Goal: Navigation & Orientation: Find specific page/section

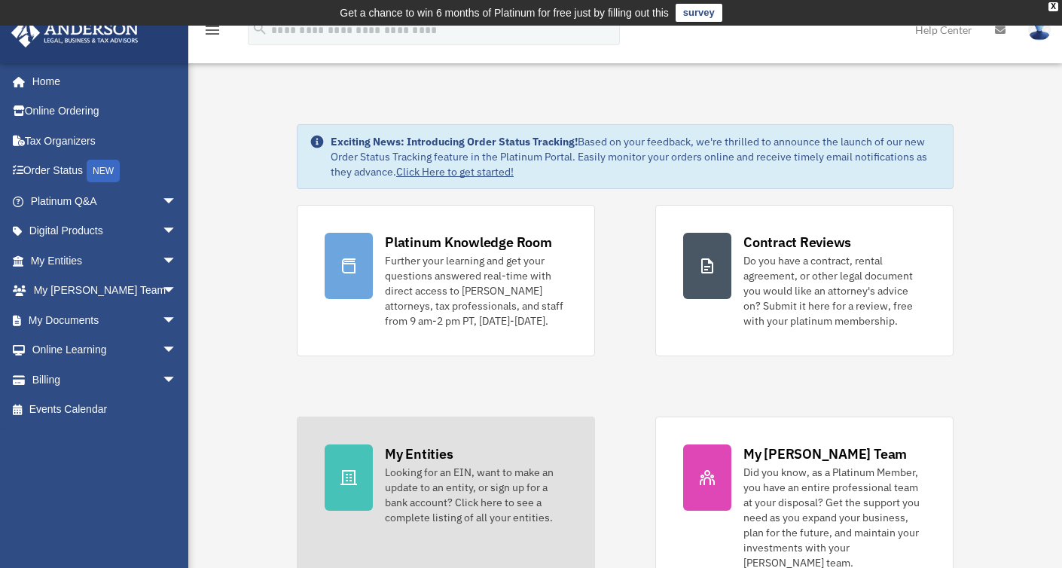
click at [470, 467] on div "Looking for an EIN, want to make an update to an entity, or sign up for a bank …" at bounding box center [476, 495] width 182 height 60
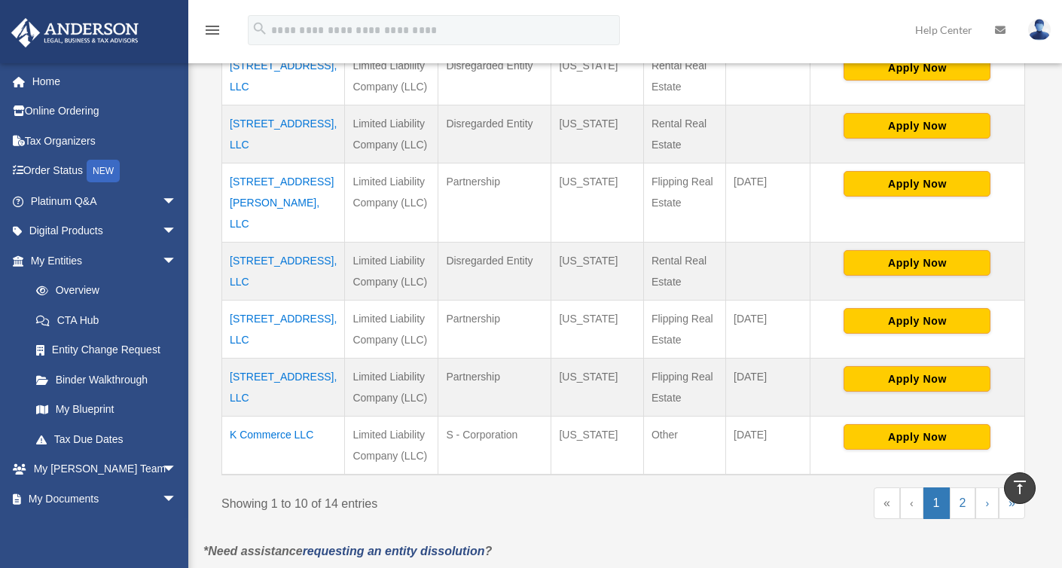
scroll to position [597, 0]
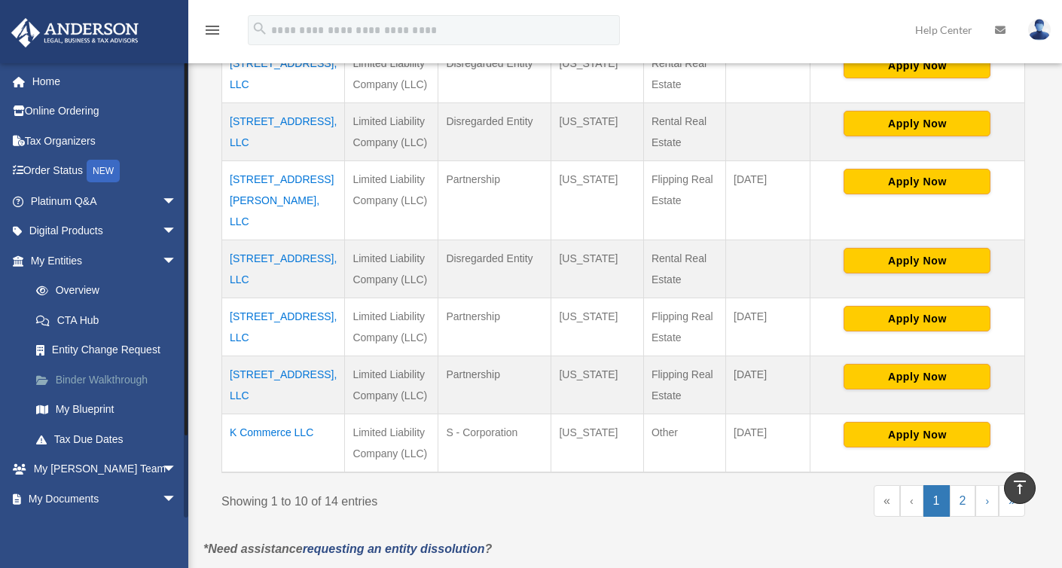
click at [90, 375] on link "Binder Walkthrough" at bounding box center [110, 379] width 178 height 30
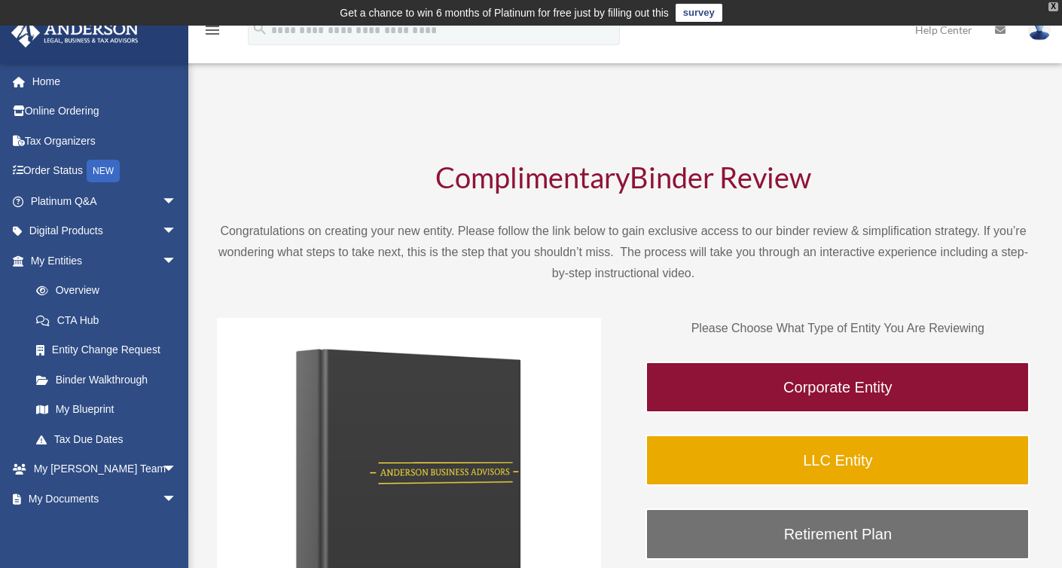
click at [1054, 8] on div "X" at bounding box center [1053, 6] width 10 height 9
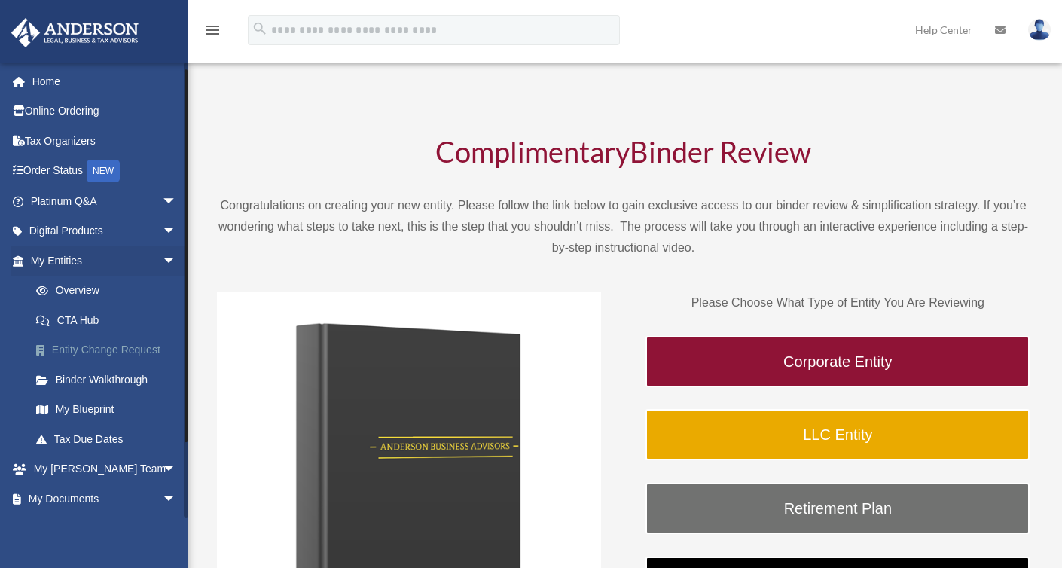
scroll to position [29, 0]
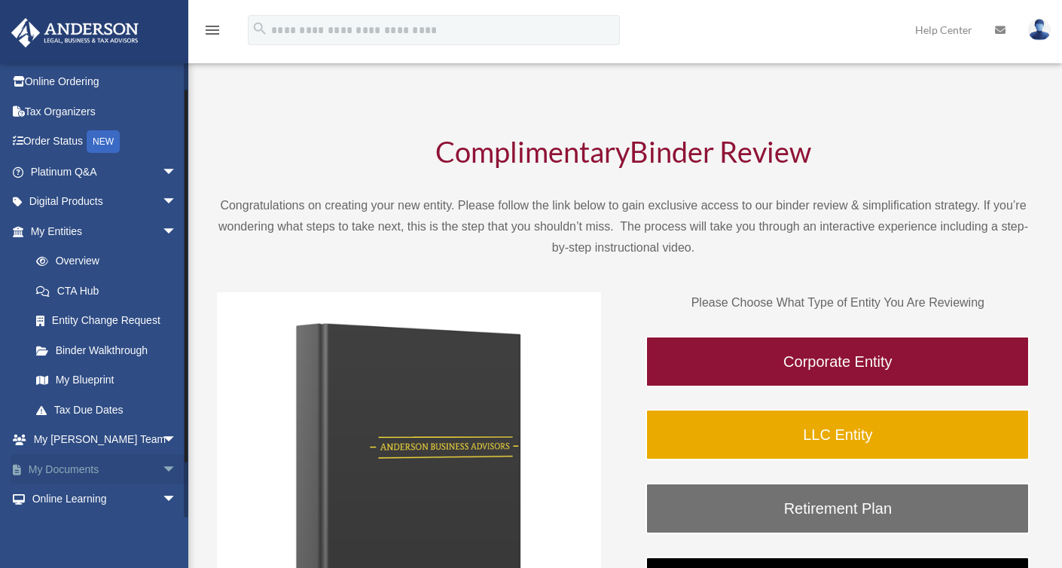
click at [71, 473] on link "My Documents arrow_drop_down" at bounding box center [105, 469] width 189 height 30
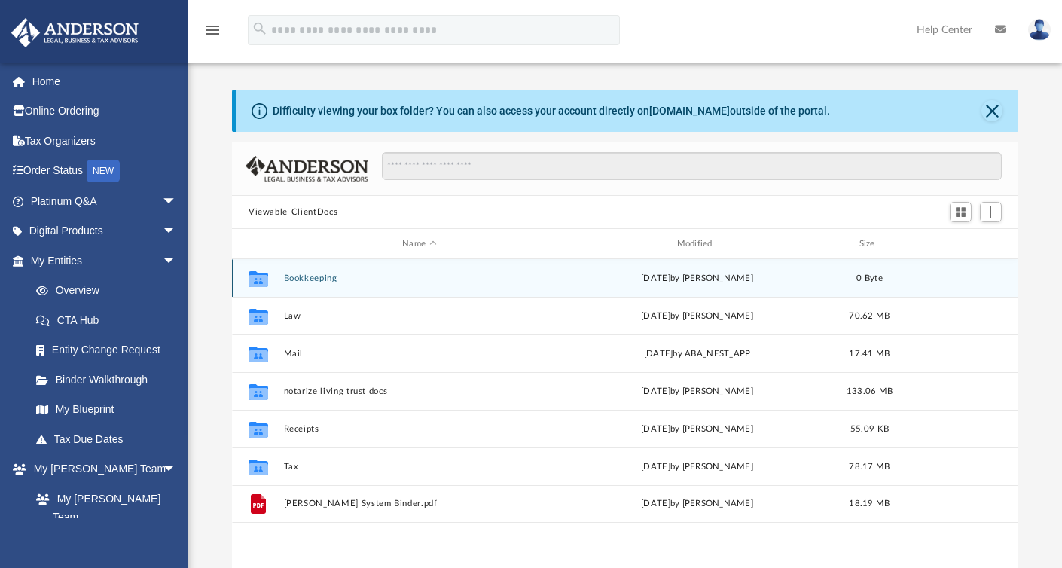
scroll to position [331, 775]
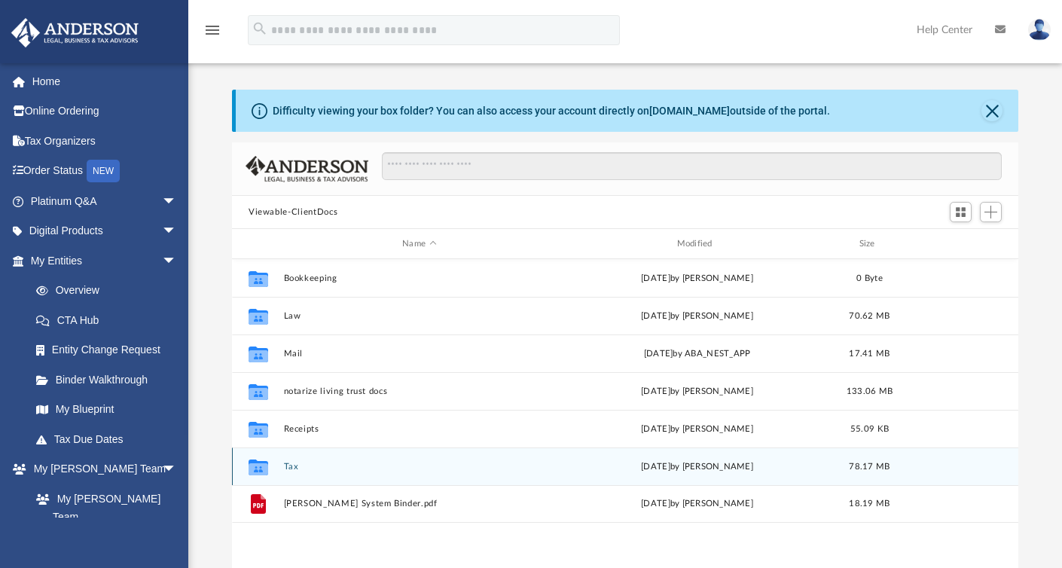
click at [288, 467] on button "Tax" at bounding box center [419, 467] width 271 height 10
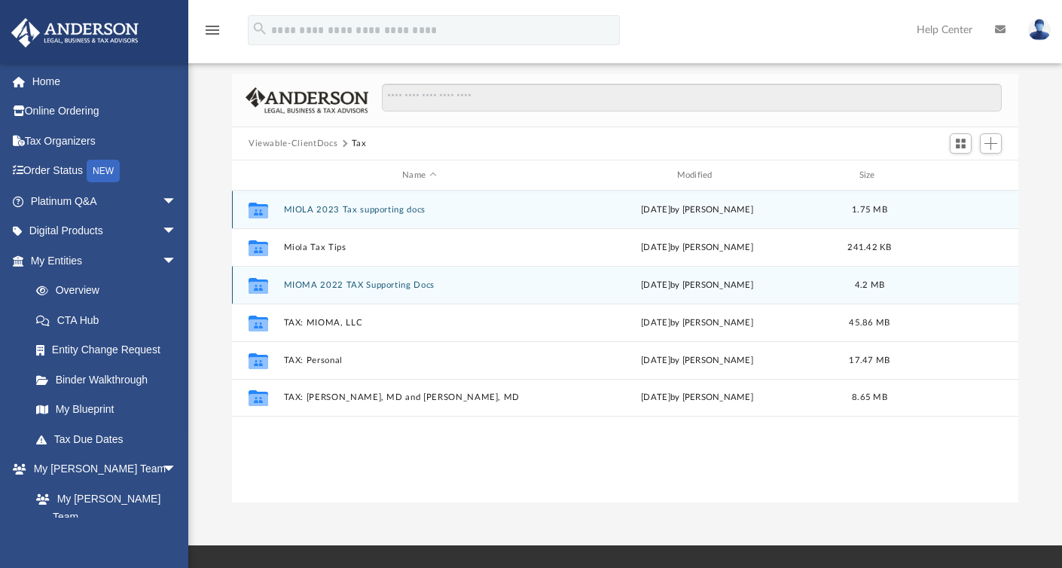
scroll to position [66, 0]
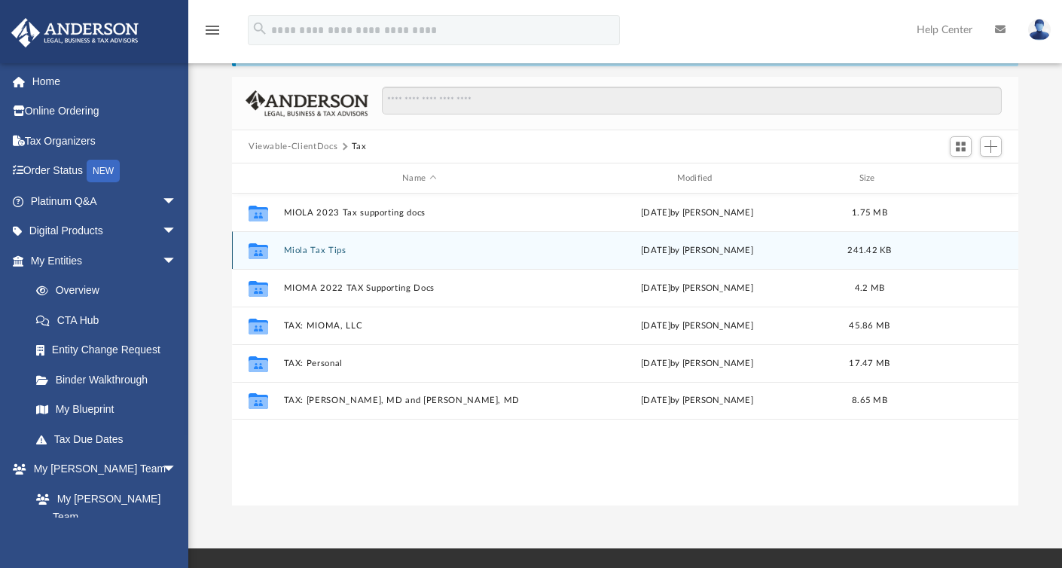
click at [328, 243] on div "Collaborated Folder Miola Tax Tips Thu Jan 18 2024 by Prashant Kedia 241.42 KB" at bounding box center [625, 250] width 786 height 38
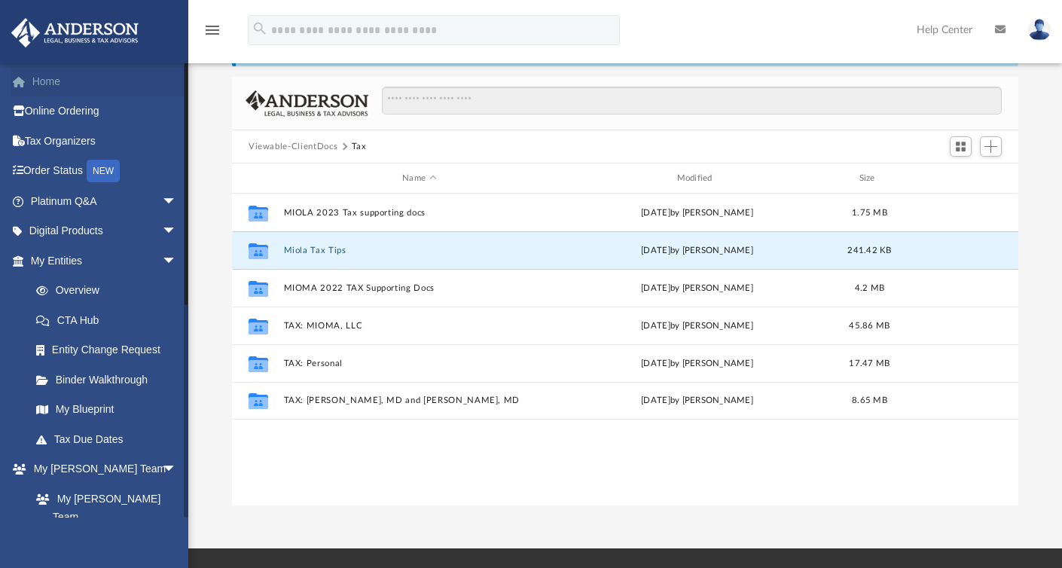
click at [73, 86] on link "Home" at bounding box center [105, 81] width 189 height 30
